Goal: Information Seeking & Learning: Learn about a topic

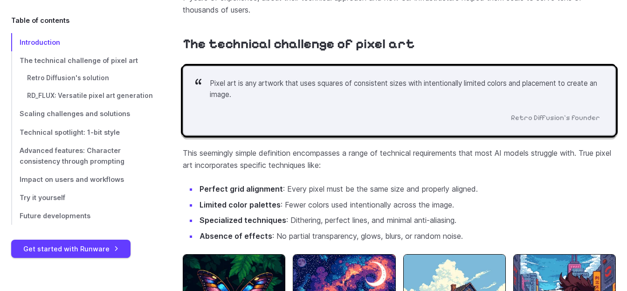
scroll to position [727, 0]
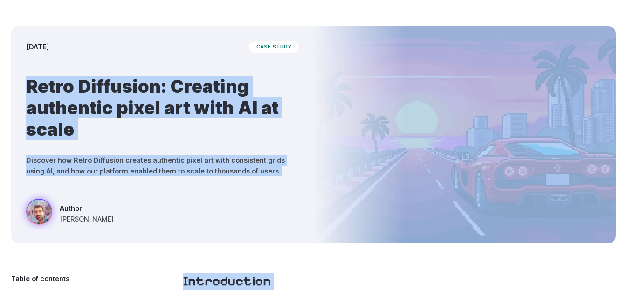
drag, startPoint x: 286, startPoint y: 34, endPoint x: 318, endPoint y: 34, distance: 32.6
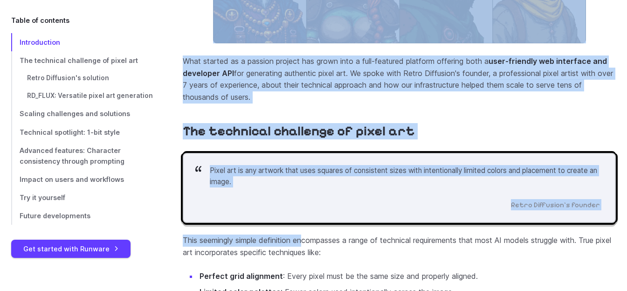
scroll to position [683, 0]
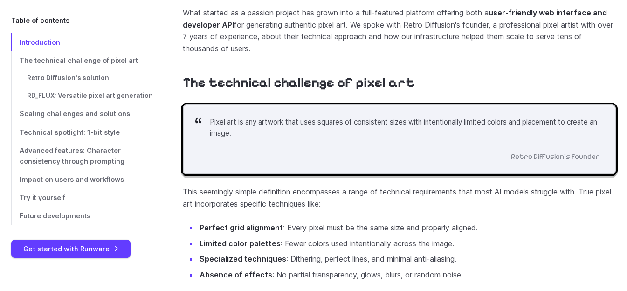
click at [514, 238] on li "Limited color palettes : Fewer colors used intentionally across the image." at bounding box center [407, 244] width 418 height 12
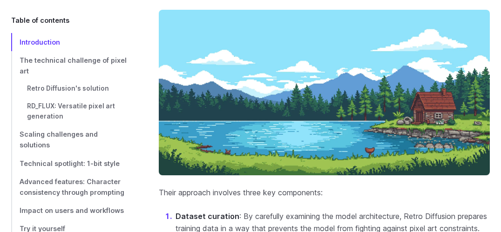
scroll to position [1401, 0]
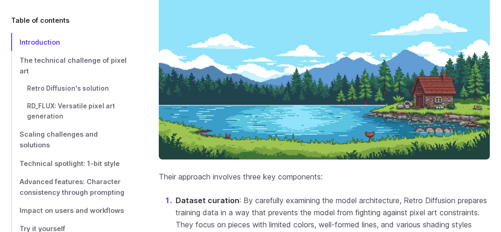
drag, startPoint x: 320, startPoint y: 62, endPoint x: 345, endPoint y: 66, distance: 25.5
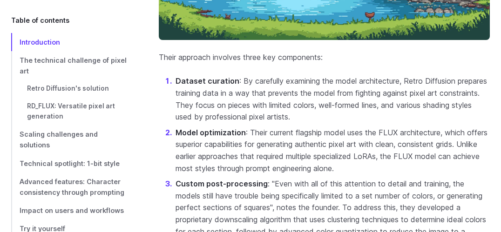
scroll to position [1520, 0]
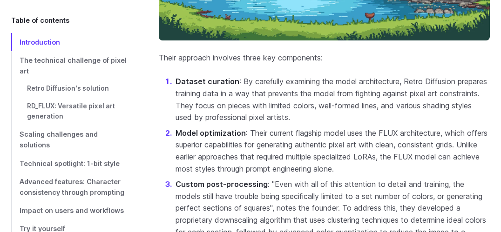
drag, startPoint x: 332, startPoint y: 41, endPoint x: 337, endPoint y: 52, distance: 12.9
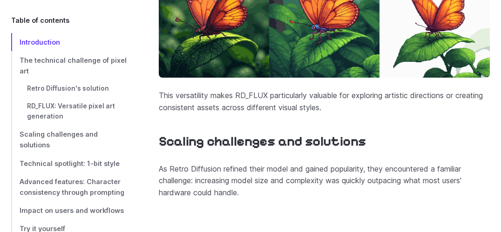
scroll to position [2191, 0]
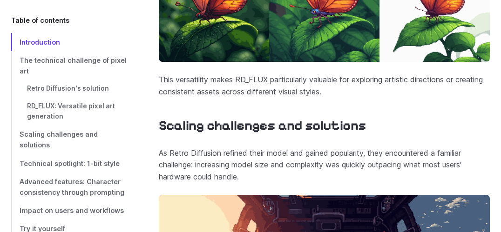
drag, startPoint x: 305, startPoint y: 105, endPoint x: 349, endPoint y: 123, distance: 47.0
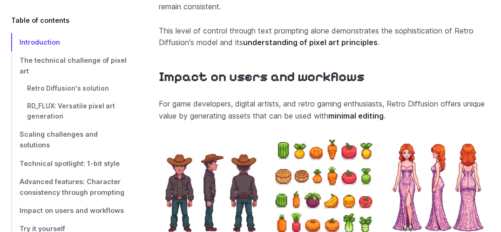
scroll to position [5, 0]
